Goal: Task Accomplishment & Management: Use online tool/utility

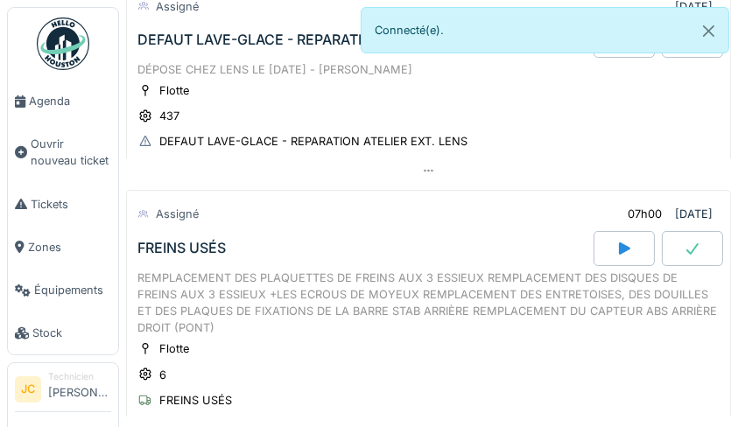
scroll to position [382, 0]
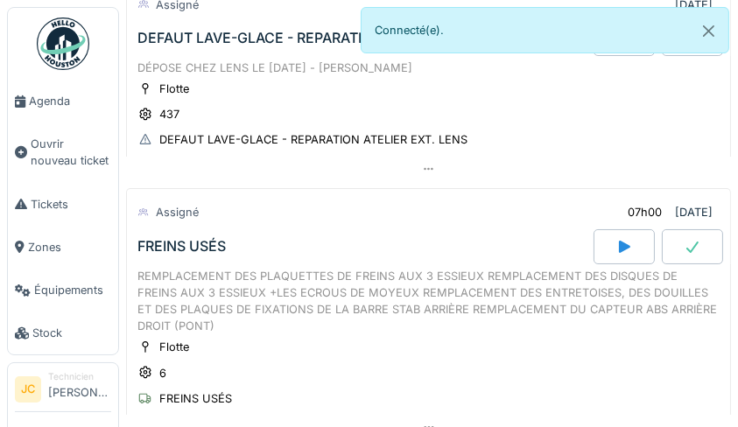
click at [56, 92] on link "Agenda" at bounding box center [63, 101] width 110 height 43
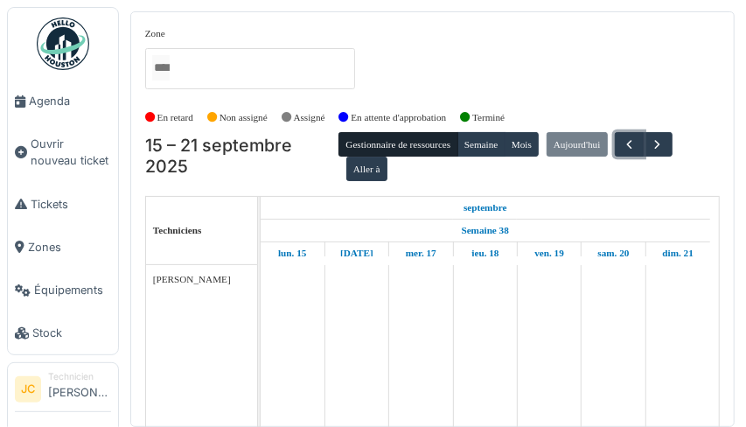
click at [622, 142] on span "button" at bounding box center [629, 144] width 15 height 15
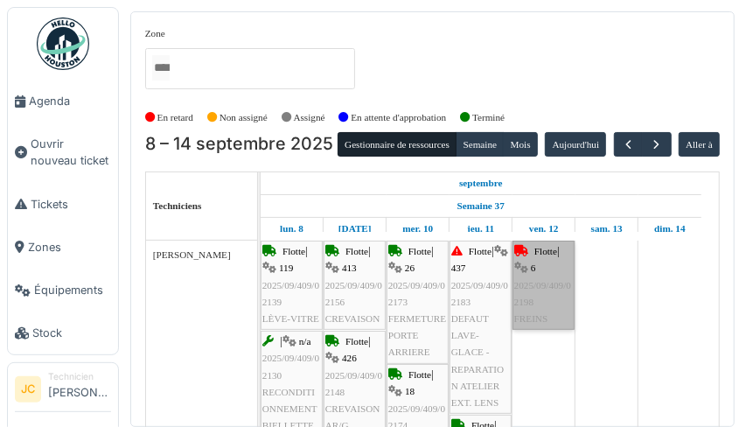
click at [534, 315] on link "Flotte | 6 2025/09/409/02198 FREINS" at bounding box center [544, 285] width 62 height 89
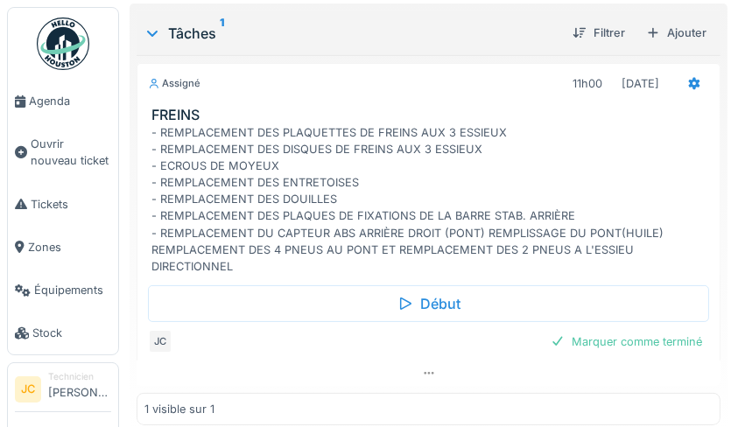
scroll to position [360, 0]
click at [634, 345] on div "Marquer comme terminé" at bounding box center [625, 341] width 165 height 24
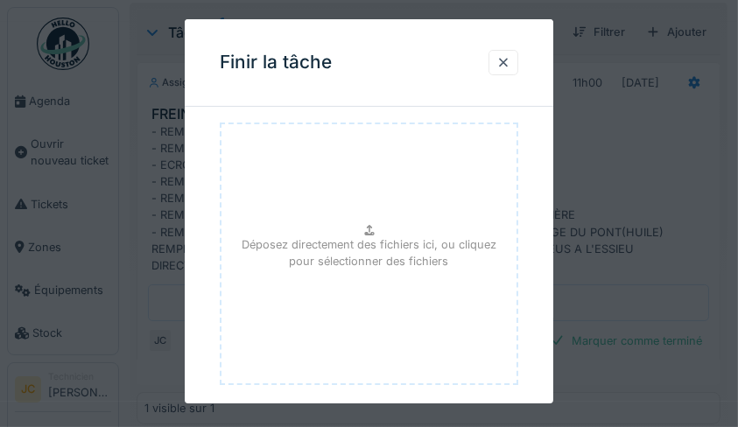
scroll to position [242, 0]
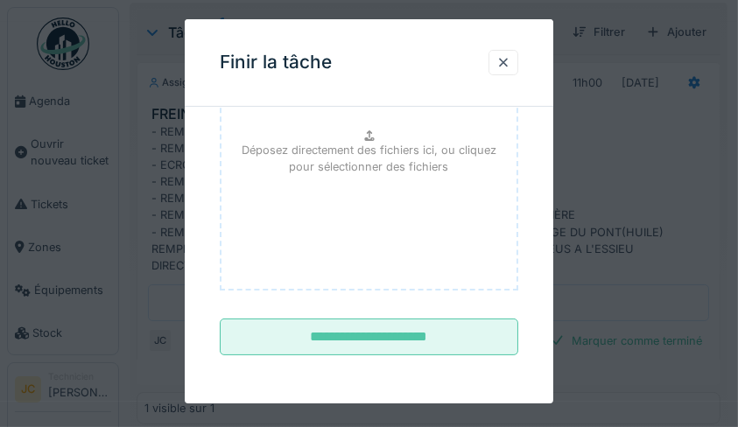
click at [451, 337] on input "**********" at bounding box center [369, 337] width 299 height 37
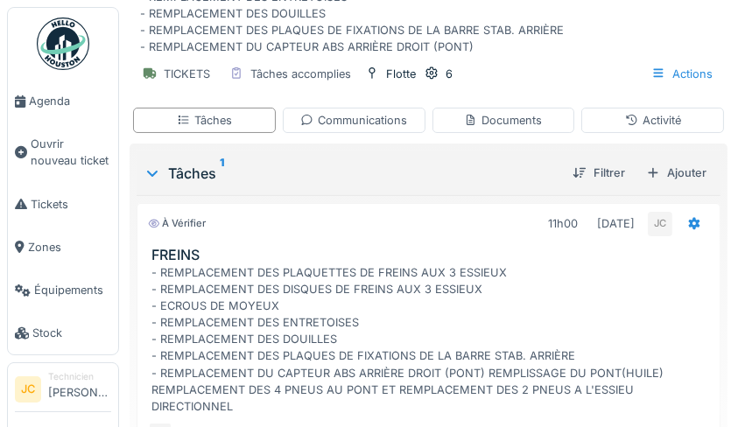
scroll to position [0, 0]
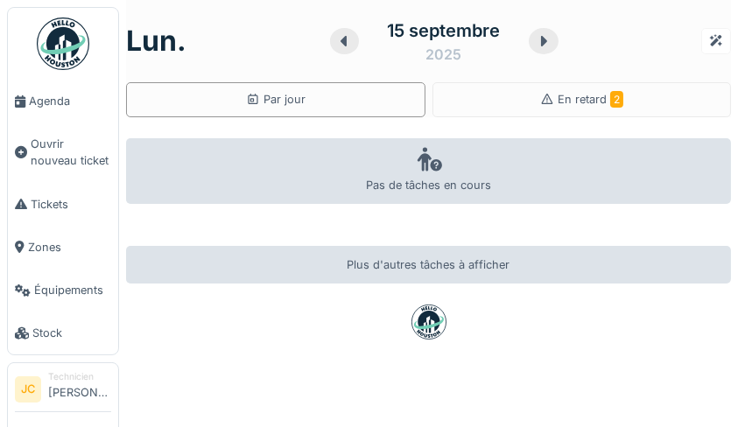
click at [609, 100] on div "En retard 2" at bounding box center [581, 99] width 299 height 35
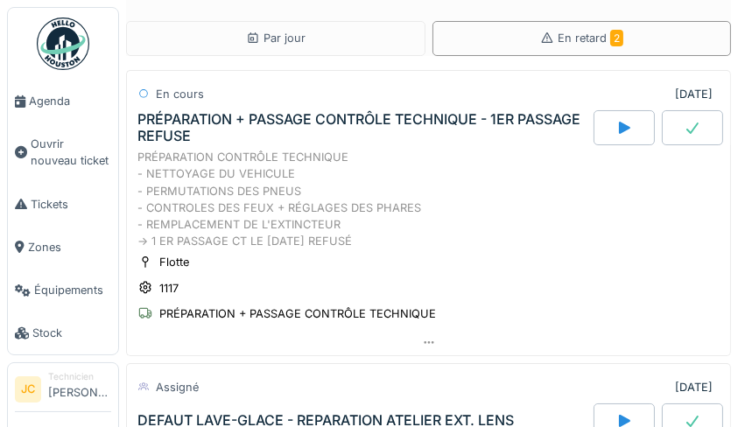
click at [42, 98] on span "Agenda" at bounding box center [70, 101] width 82 height 17
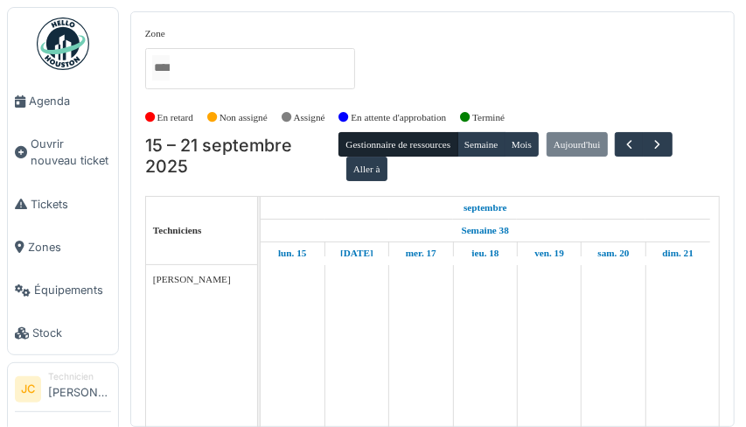
click at [274, 340] on td at bounding box center [293, 358] width 64 height 186
click at [627, 142] on span "button" at bounding box center [629, 144] width 15 height 15
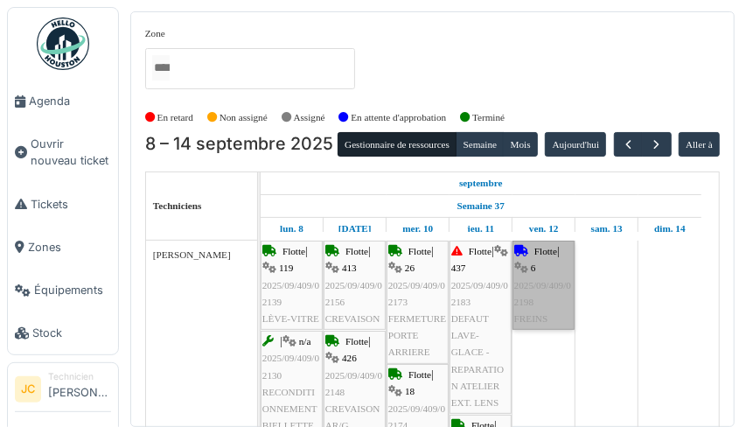
click at [543, 312] on link "Flotte | 6 2025/09/409/02198 FREINS" at bounding box center [544, 285] width 62 height 89
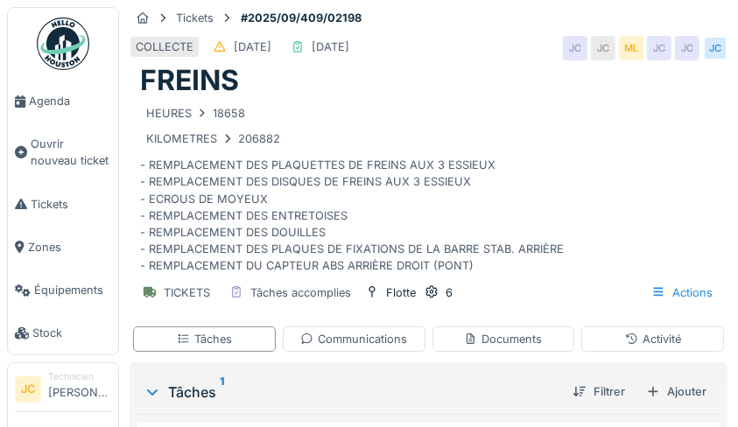
click at [62, 46] on img at bounding box center [63, 44] width 53 height 53
